Goal: Task Accomplishment & Management: Manage account settings

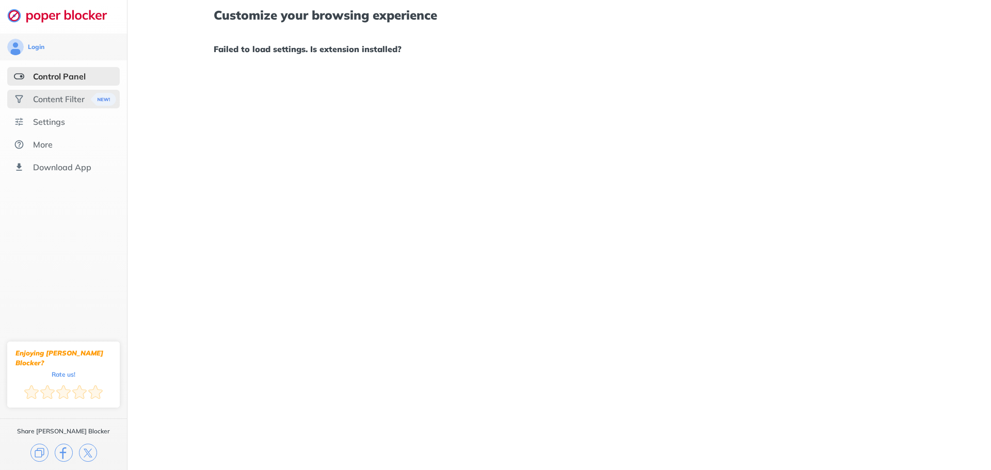
click at [61, 98] on div "Content Filter" at bounding box center [59, 99] width 52 height 10
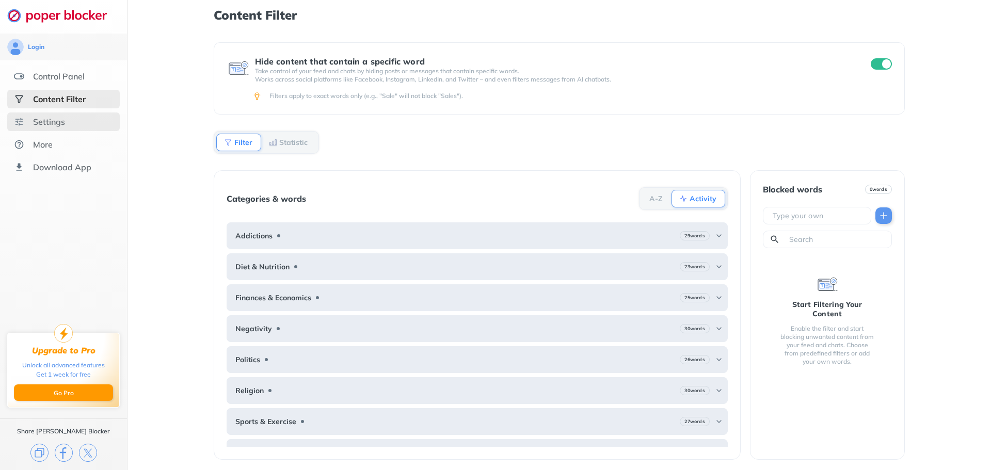
click at [84, 125] on div "Settings" at bounding box center [63, 122] width 113 height 19
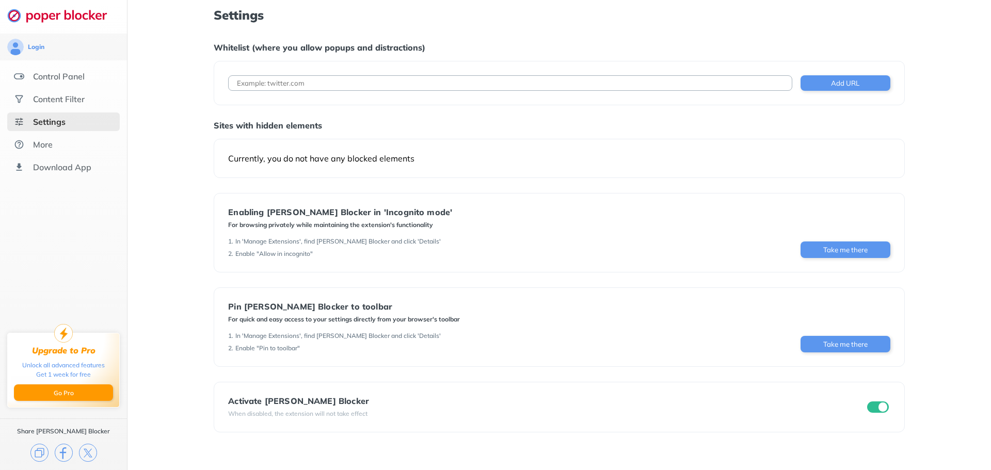
click at [352, 75] on input at bounding box center [510, 82] width 564 height 15
paste input "[URL]"
type input "[URL]"
click at [855, 88] on button "Add URL" at bounding box center [846, 82] width 90 height 15
click at [676, 47] on div "Whitelist (where you allow popups and distractions)" at bounding box center [559, 47] width 691 height 10
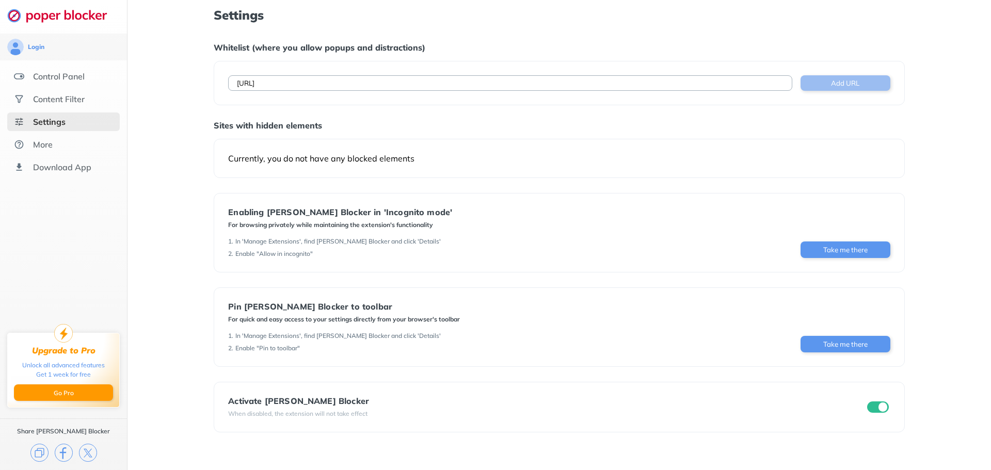
click at [855, 85] on button "Add URL" at bounding box center [846, 82] width 90 height 15
